Goal: Information Seeking & Learning: Learn about a topic

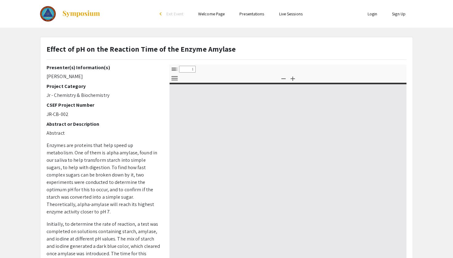
select select "custom"
type input "0"
select select "custom"
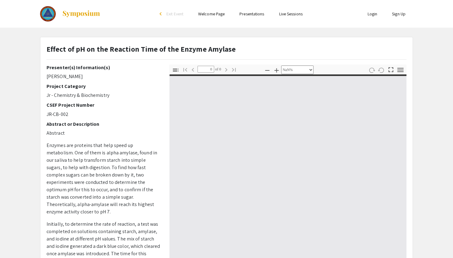
type input "1"
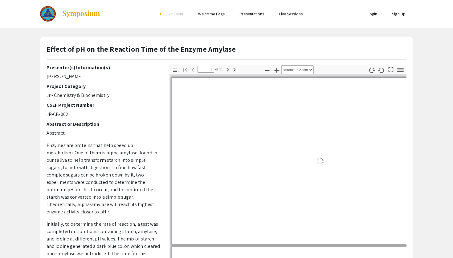
select select "auto"
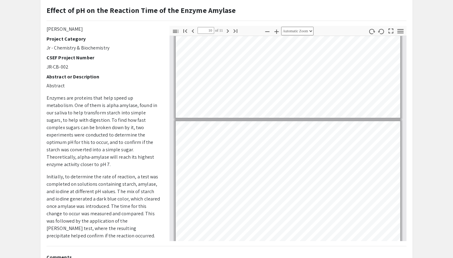
scroll to position [1077, 0]
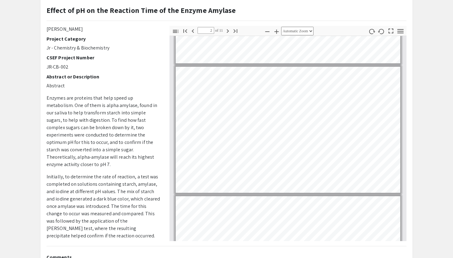
type input "1"
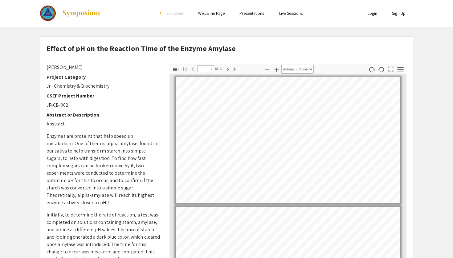
scroll to position [0, 0]
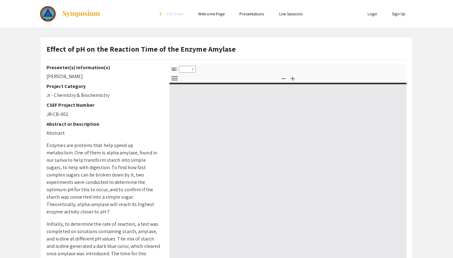
select select "custom"
type input "0"
select select "custom"
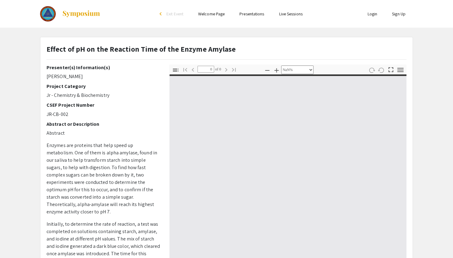
type input "1"
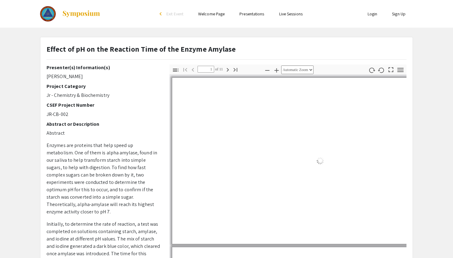
select select "auto"
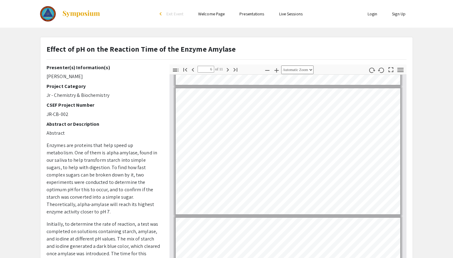
scroll to position [491, 0]
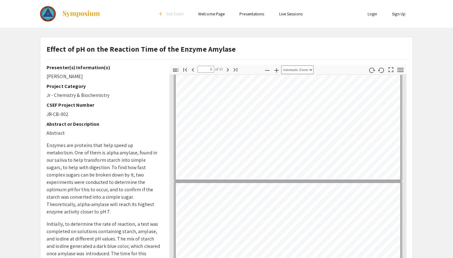
type input "5"
